Goal: Task Accomplishment & Management: Use online tool/utility

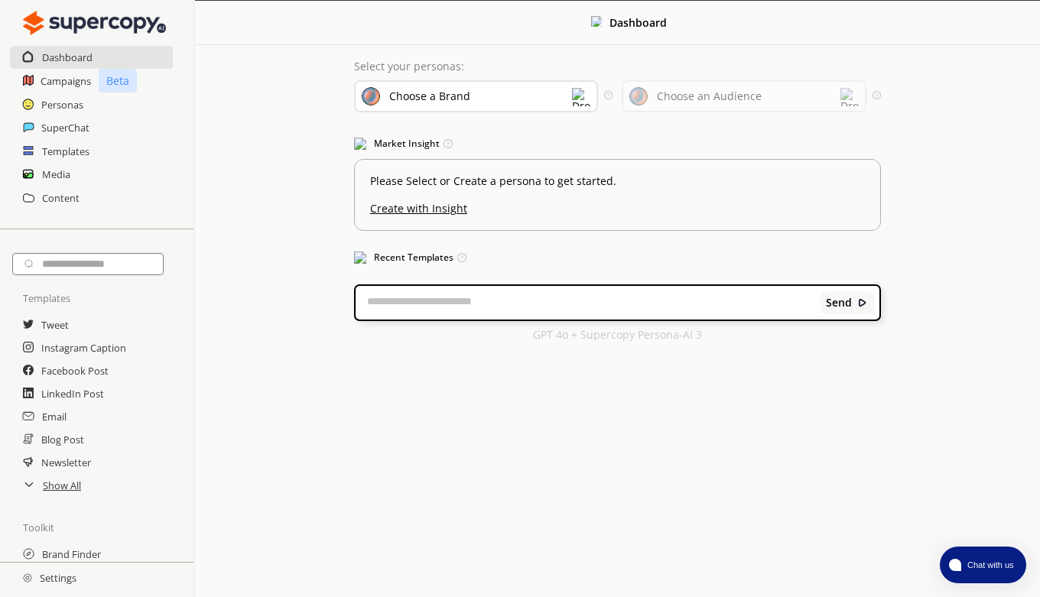
click at [388, 295] on textarea at bounding box center [588, 302] width 465 height 15
click at [848, 95] on img at bounding box center [849, 97] width 18 height 18
click at [579, 94] on img at bounding box center [581, 97] width 18 height 18
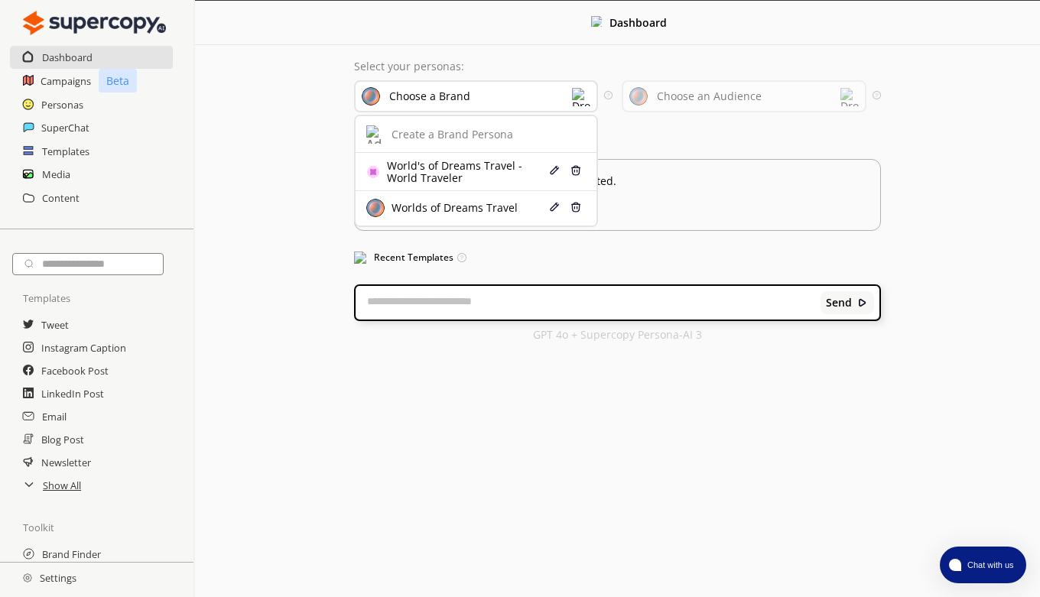
click at [460, 170] on div "World's of Dreams Travel - World Traveler" at bounding box center [464, 172] width 162 height 24
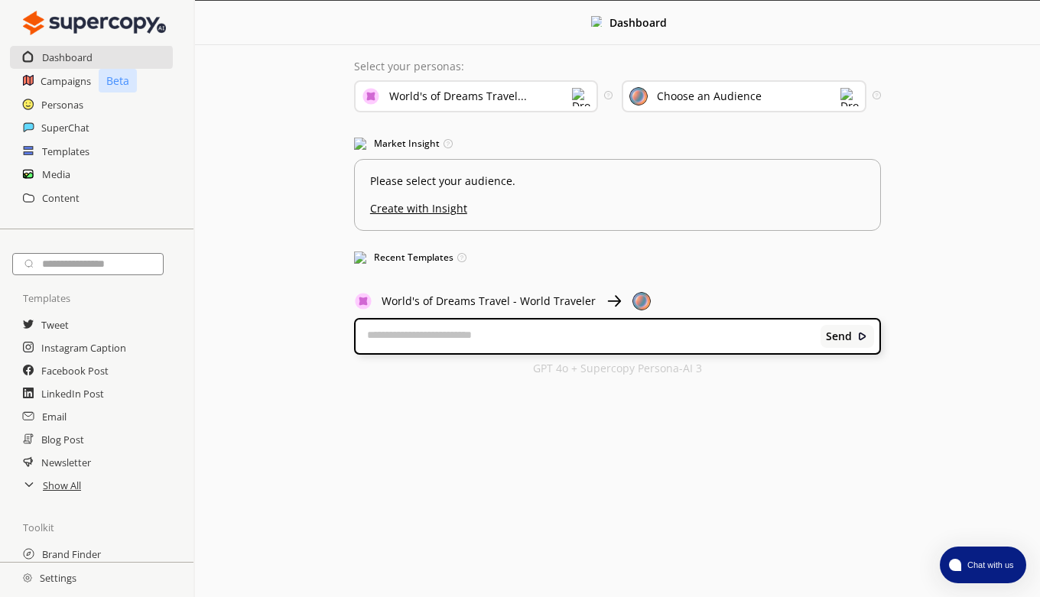
click at [851, 100] on img at bounding box center [849, 97] width 18 height 18
click at [726, 172] on div "World Traveler" at bounding box center [724, 170] width 179 height 12
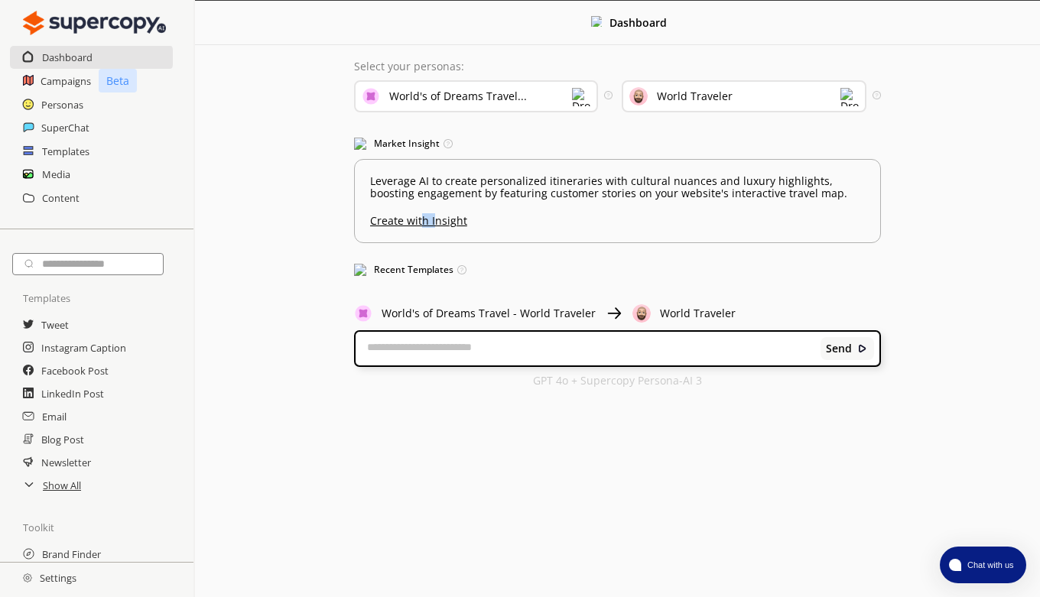
drag, startPoint x: 430, startPoint y: 221, endPoint x: 413, endPoint y: 248, distance: 31.6
click at [414, 245] on div "Select your personas: World's of Dreams Travel... Select the brand persona you …" at bounding box center [617, 223] width 557 height 357
click at [550, 254] on div "Select your personas: World's of Dreams Travel... Select the brand persona you …" at bounding box center [617, 223] width 557 height 357
click at [425, 221] on u "Create with Insight" at bounding box center [617, 217] width 495 height 20
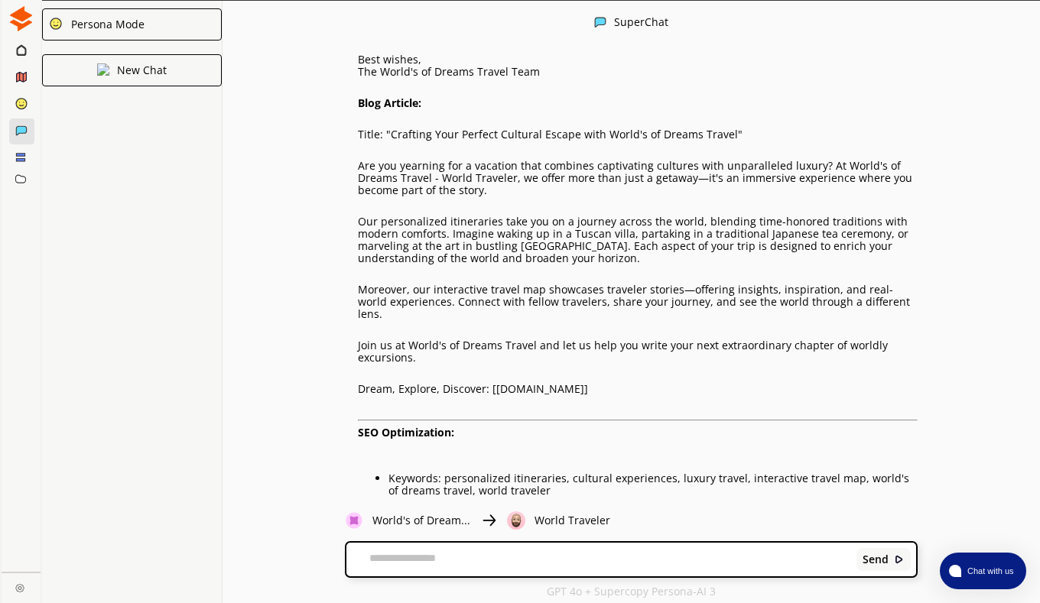
scroll to position [996, 0]
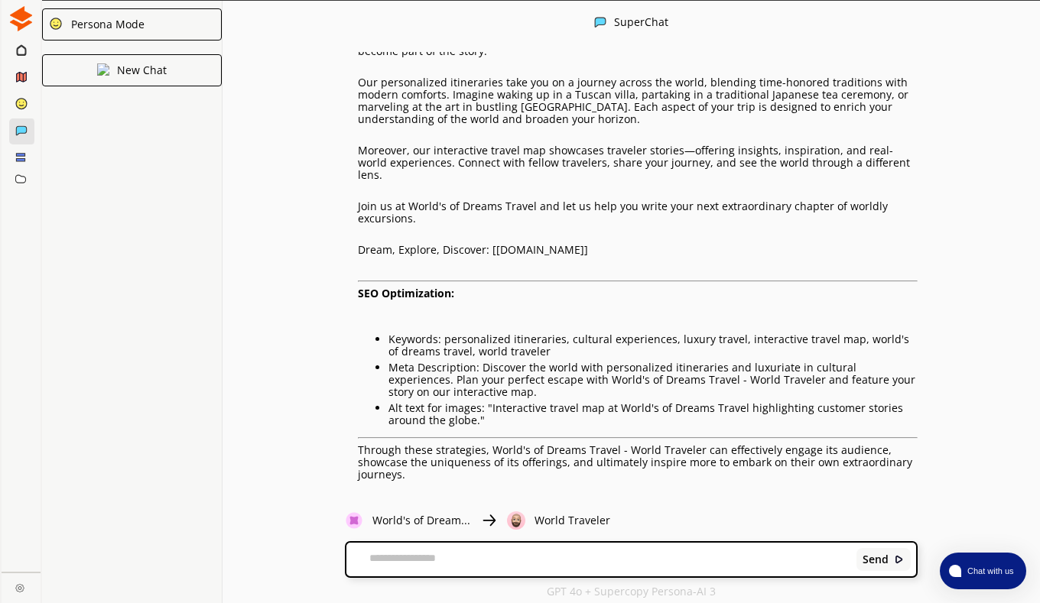
click at [410, 496] on img at bounding box center [410, 501] width 11 height 11
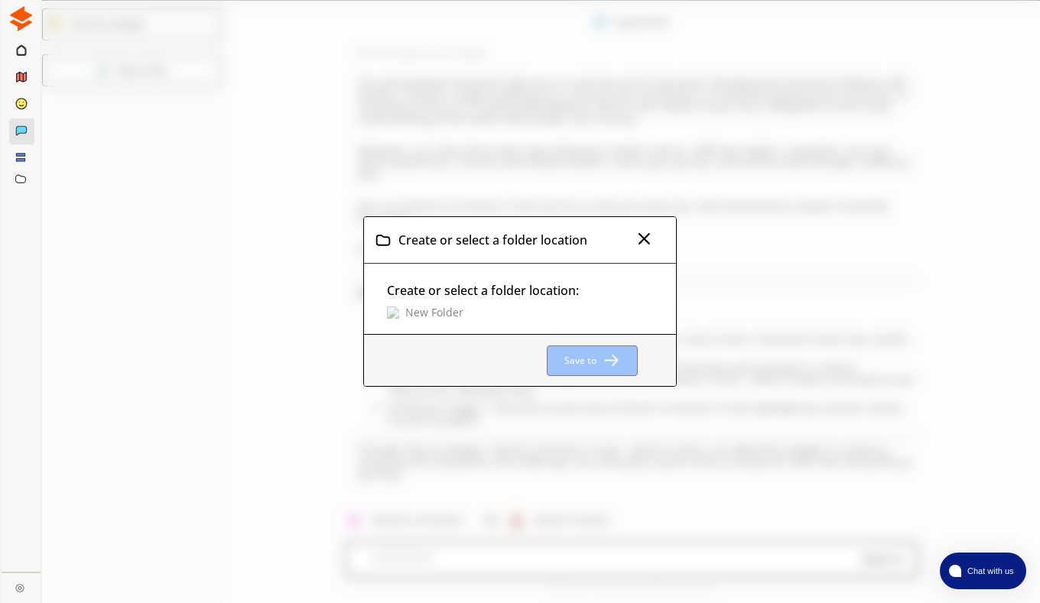
click at [424, 315] on p "New Folder" at bounding box center [434, 313] width 58 height 12
click at [413, 305] on input "text" at bounding box center [467, 311] width 161 height 21
type input "**********"
click at [535, 311] on input "**********" at bounding box center [467, 311] width 161 height 21
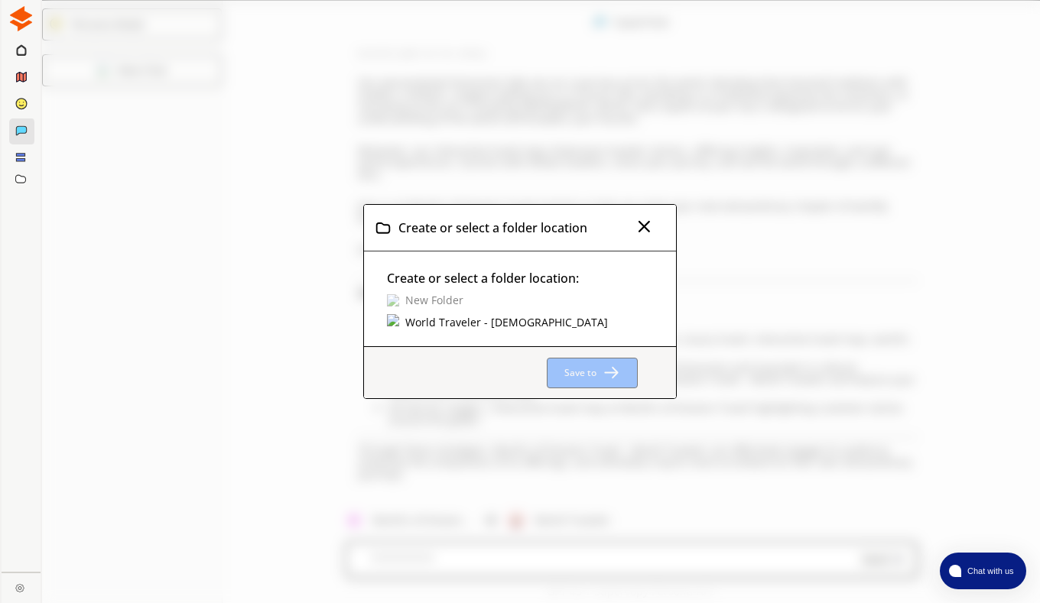
click at [566, 313] on div "Create or select a folder location: New Folder World Traveler - [DEMOGRAPHIC_DA…" at bounding box center [520, 299] width 312 height 95
click at [437, 323] on div "World Traveler - [DEMOGRAPHIC_DATA]" at bounding box center [506, 322] width 207 height 17
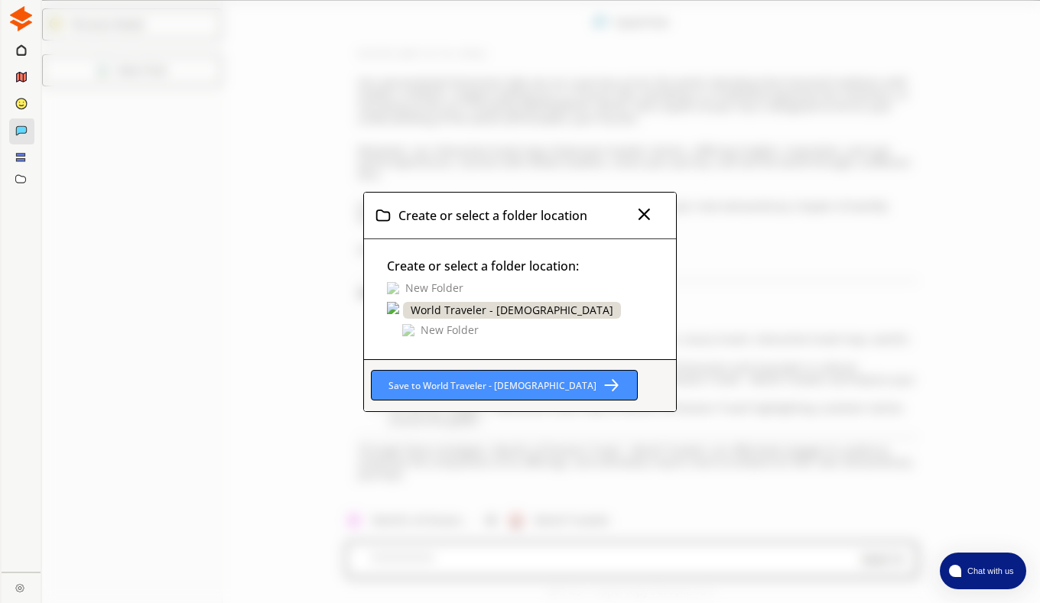
click at [535, 379] on b "Save to World Traveler - [DEMOGRAPHIC_DATA]" at bounding box center [492, 385] width 208 height 13
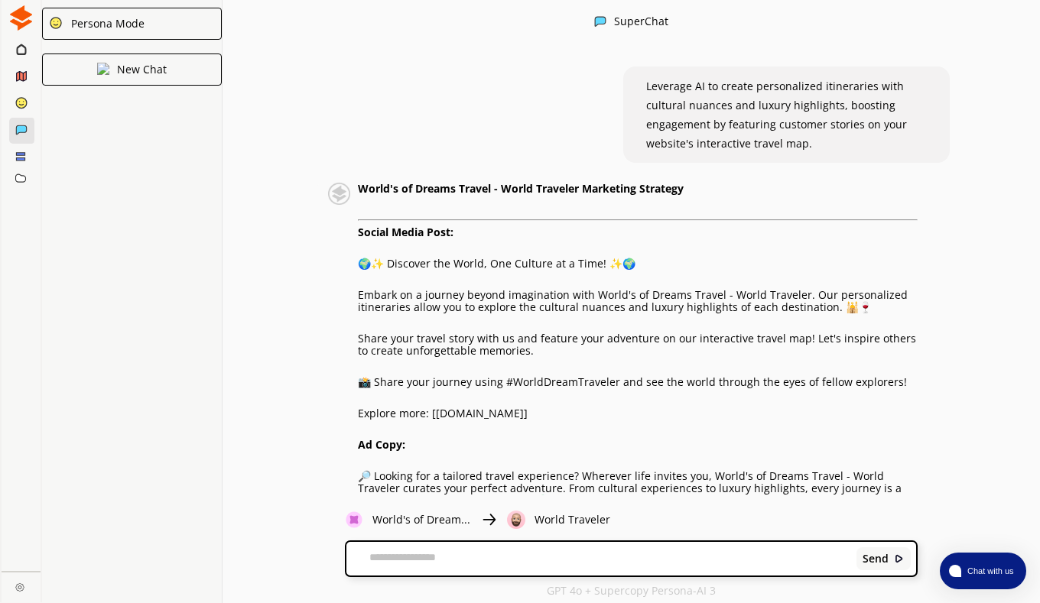
scroll to position [0, 0]
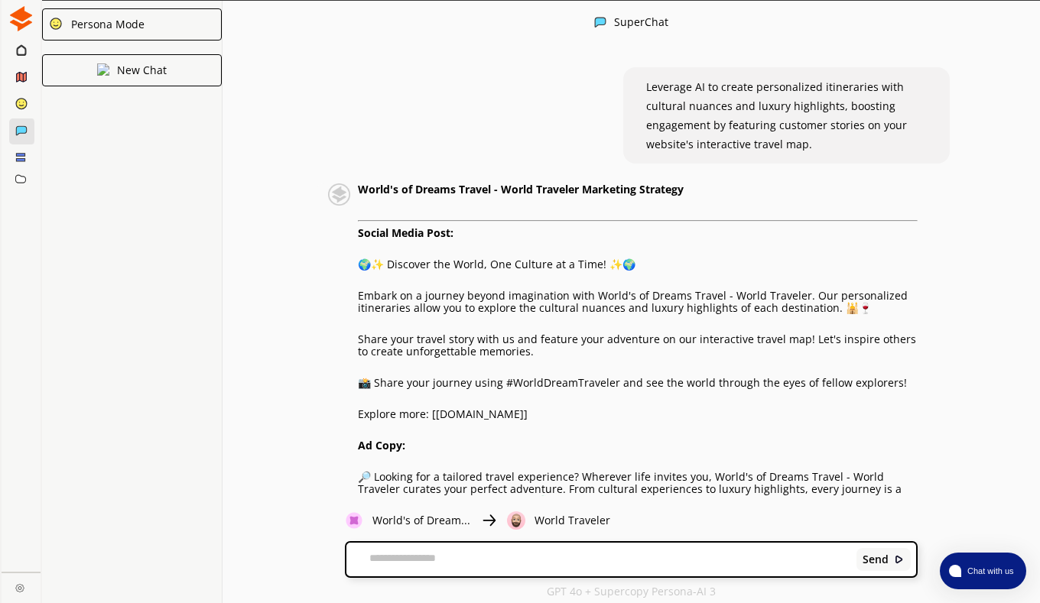
click at [21, 138] on div at bounding box center [22, 132] width 27 height 26
click at [23, 126] on icon at bounding box center [21, 130] width 10 height 9
click at [21, 131] on icon at bounding box center [21, 130] width 10 height 9
click at [20, 130] on icon at bounding box center [21, 130] width 10 height 9
